Goal: Information Seeking & Learning: Learn about a topic

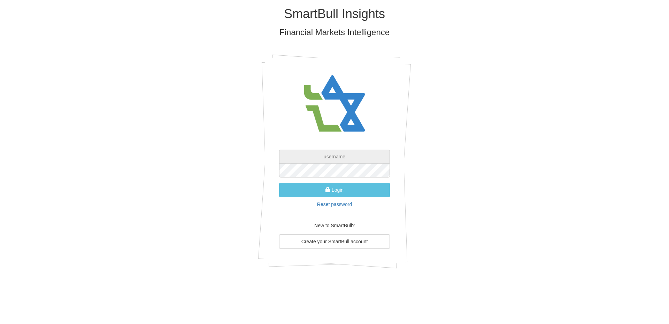
click at [328, 153] on input "text" at bounding box center [334, 157] width 111 height 14
click at [344, 159] on input "text" at bounding box center [334, 157] width 111 height 14
paste input "[PERSON_NAME][EMAIL_ADDRESS][DOMAIN_NAME]"
type input "[PERSON_NAME][EMAIL_ADDRESS][DOMAIN_NAME]"
click at [336, 187] on button "Login" at bounding box center [334, 190] width 111 height 15
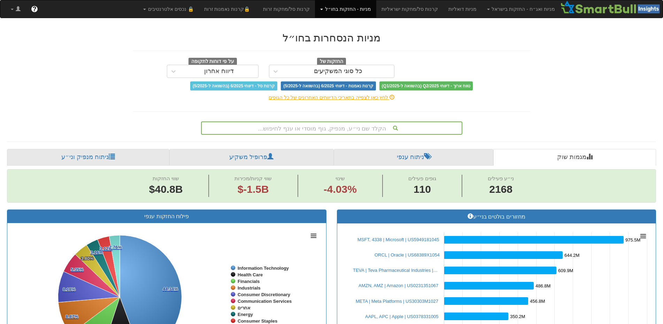
click at [290, 129] on div "הקלד שם ני״ע, מנפיק, גוף מוסדי או ענף לחיפוש..." at bounding box center [332, 128] width 260 height 12
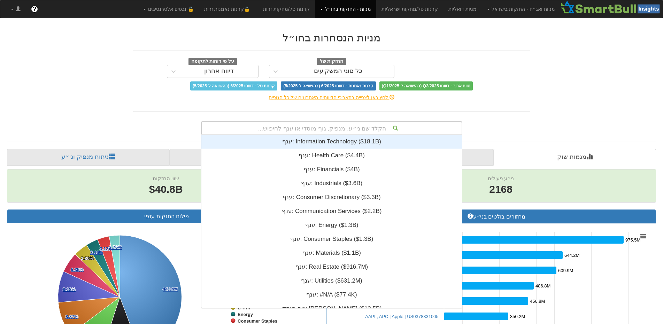
scroll to position [174, 0]
type input "ARKO"
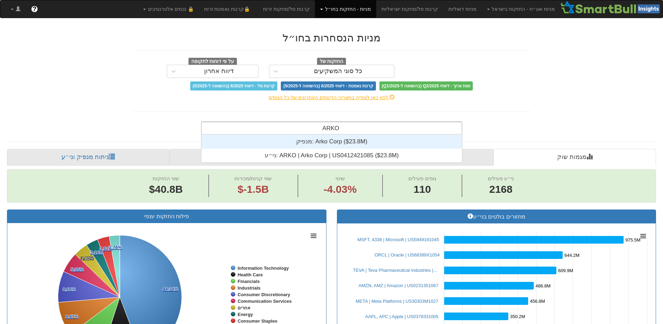
click at [316, 141] on div "מנפיק: ‎Arko Corp ‎($23.8M)‏" at bounding box center [331, 142] width 261 height 14
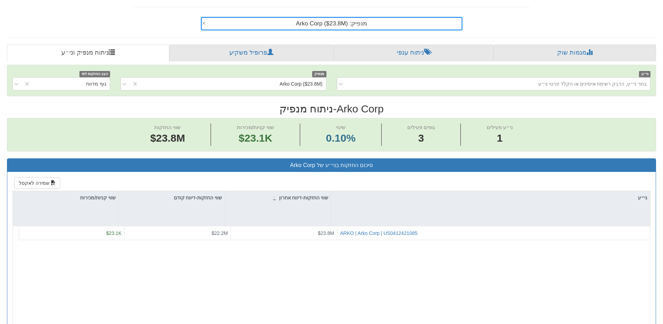
scroll to position [139, 0]
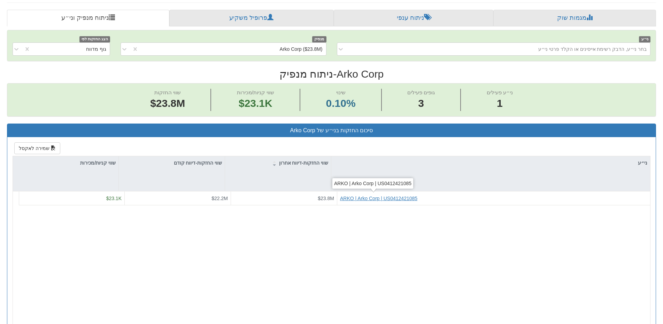
click at [356, 197] on div "ARKO | Arko Corp | US0412421085" at bounding box center [378, 198] width 77 height 7
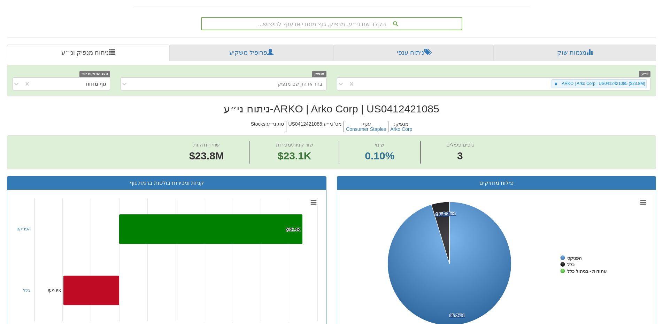
scroll to position [174, 0]
